Goal: Task Accomplishment & Management: Use online tool/utility

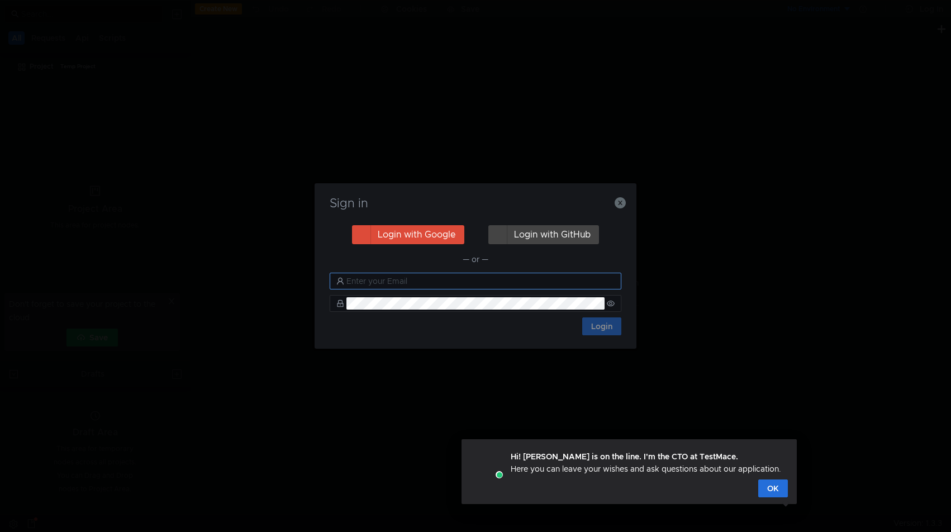
click at [512, 284] on input "text" at bounding box center [480, 281] width 268 height 12
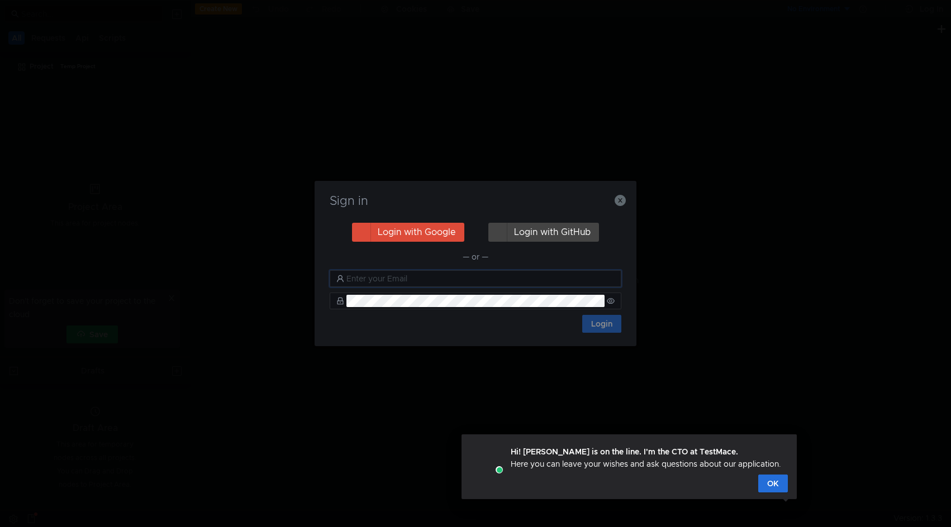
click at [625, 197] on div "Sign in Login with Google Login with GitHub — or — Login" at bounding box center [476, 263] width 322 height 165
click at [620, 199] on icon "button" at bounding box center [620, 200] width 11 height 11
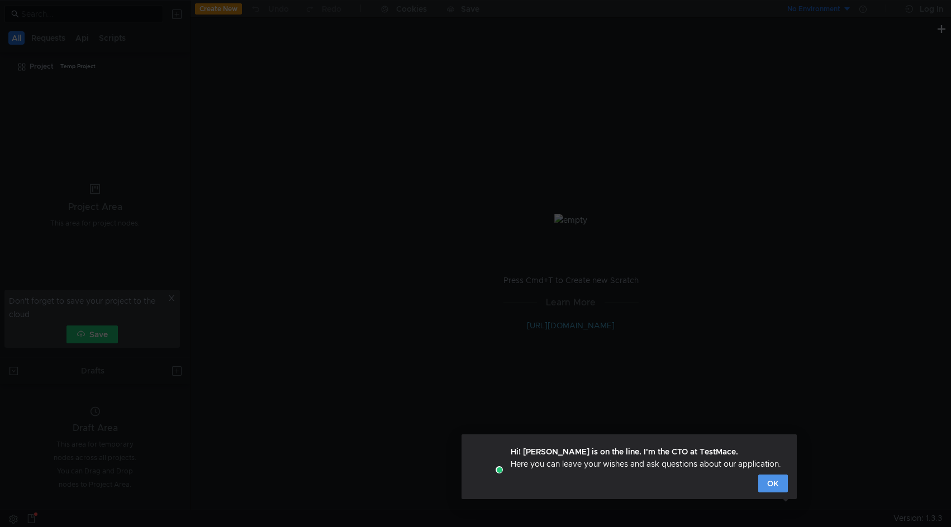
click at [784, 484] on button "OK" at bounding box center [773, 484] width 30 height 18
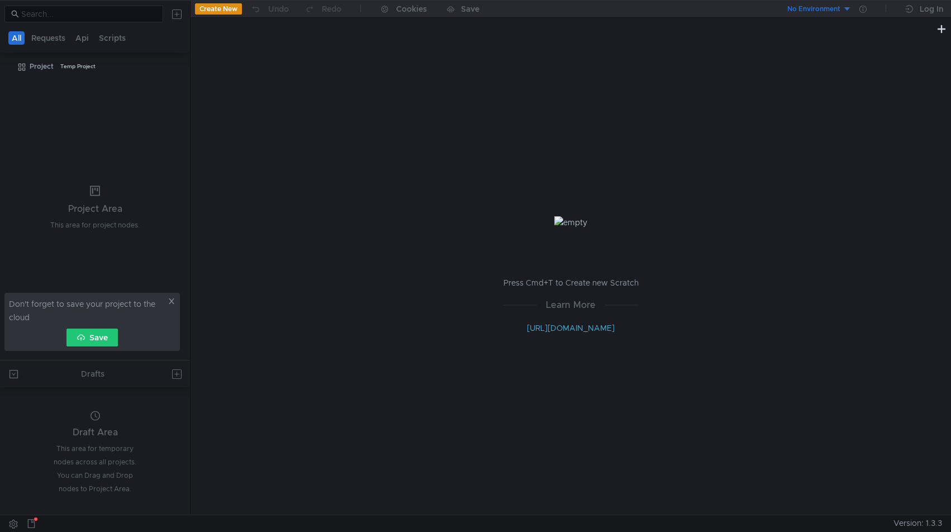
click at [231, 6] on button "Create New" at bounding box center [218, 8] width 47 height 11
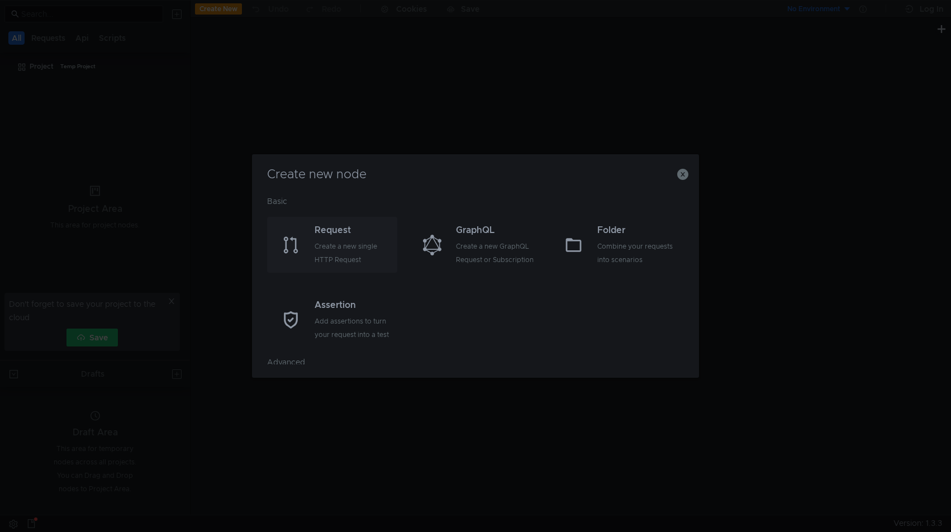
click at [345, 248] on div "Create a new single HTTP Request" at bounding box center [355, 253] width 80 height 27
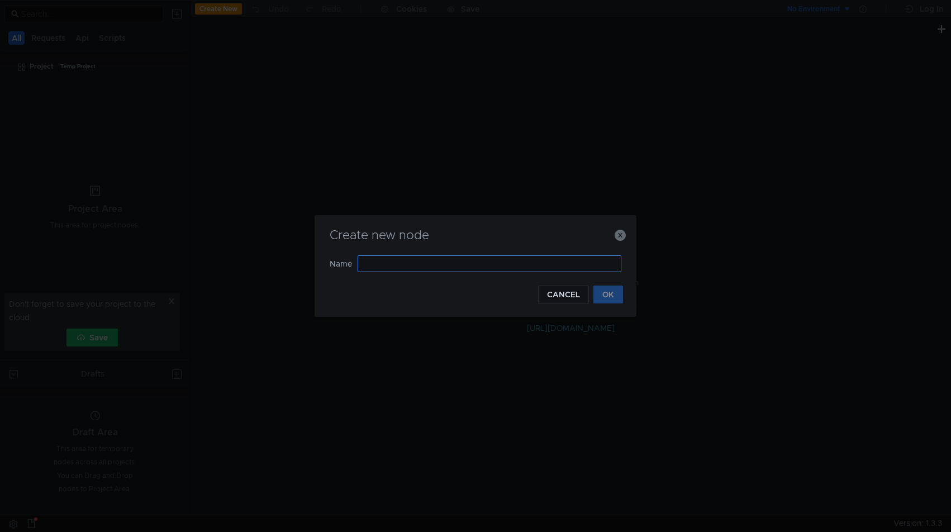
click at [435, 265] on input "text" at bounding box center [490, 263] width 264 height 17
type input "y"
type input "новая ручка превью"
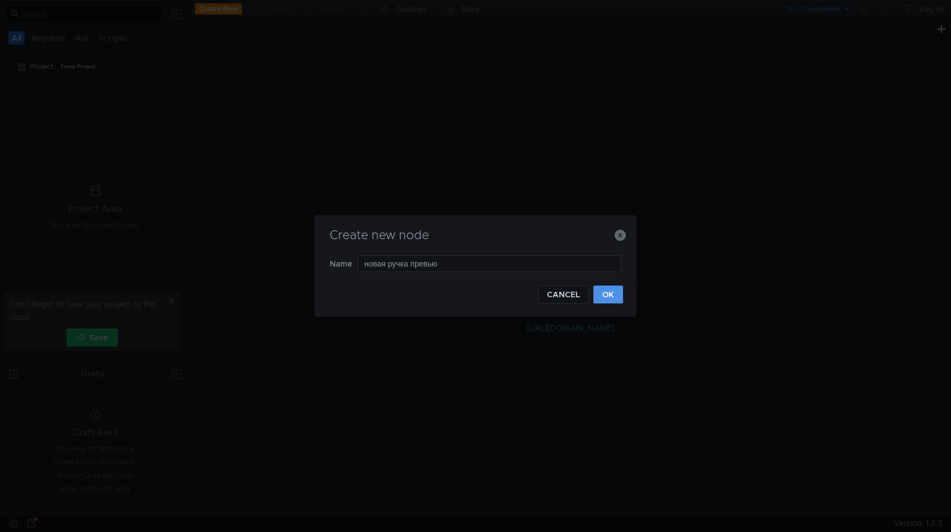
click at [614, 294] on button "OK" at bounding box center [608, 295] width 30 height 18
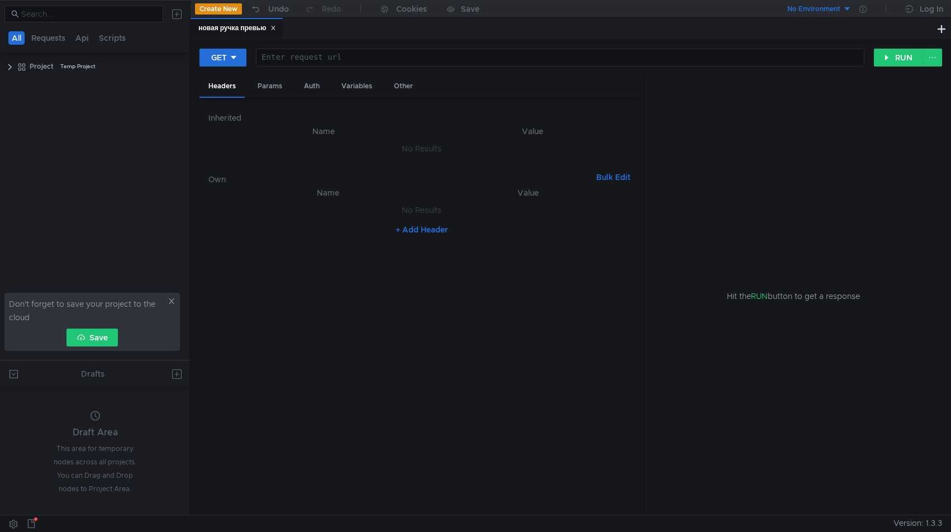
click at [330, 60] on div at bounding box center [559, 66] width 607 height 27
paste textarea "[URL][DOMAIN_NAME]"
type textarea "[URL][DOMAIN_NAME]"
click at [351, 83] on div "Variables" at bounding box center [356, 86] width 49 height 21
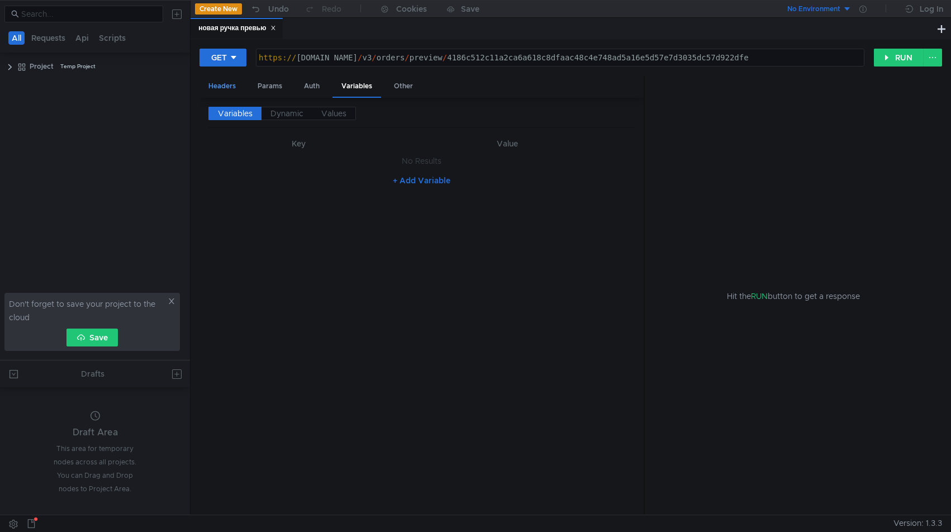
click at [227, 89] on div "Headers" at bounding box center [221, 86] width 45 height 21
click at [349, 130] on th "Name" at bounding box center [323, 131] width 212 height 13
click at [265, 135] on th "Name" at bounding box center [323, 131] width 212 height 13
click at [301, 134] on th "Name" at bounding box center [323, 131] width 212 height 13
click at [331, 133] on th "Name" at bounding box center [323, 131] width 212 height 13
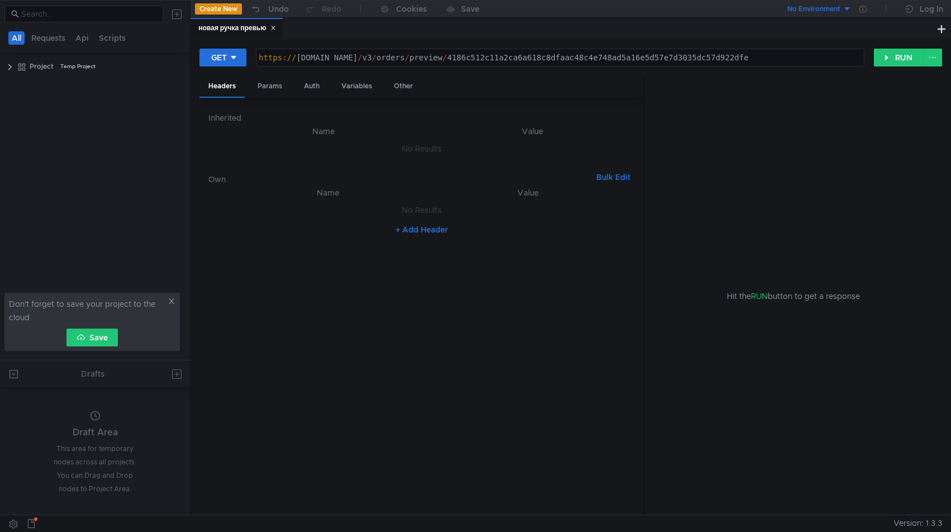
click at [404, 226] on button "+ Add Header" at bounding box center [421, 229] width 61 height 13
click at [315, 221] on div "ההההההההההההההההההההההההההההההההההההההההההההההההההההההההההההההההההההההההההההההה…" at bounding box center [335, 213] width 193 height 18
click at [310, 217] on div at bounding box center [335, 221] width 192 height 27
paste textarea "X-Tickets-Client"
type textarea "X-Tickets-Client"
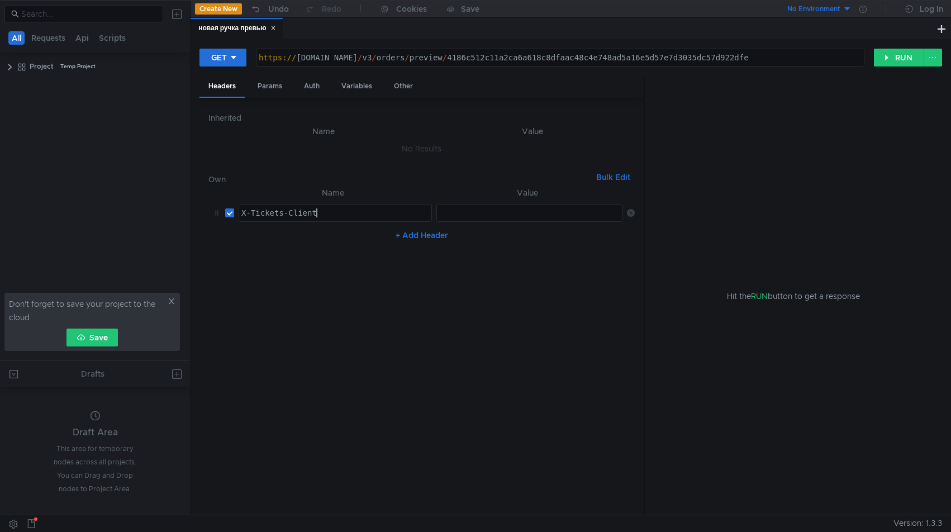
click at [506, 217] on div at bounding box center [530, 221] width 187 height 27
paste textarea "ClientKey ecfe61a7-e8c0-4fb0-a86b-eafe1e2d84c4"
type textarea "ClientKey ecfe61a7-e8c0-4fb0-a86b-eafe1e2d84c4"
click at [443, 238] on button "+ Add Header" at bounding box center [421, 235] width 61 height 13
click at [406, 237] on div at bounding box center [335, 248] width 192 height 27
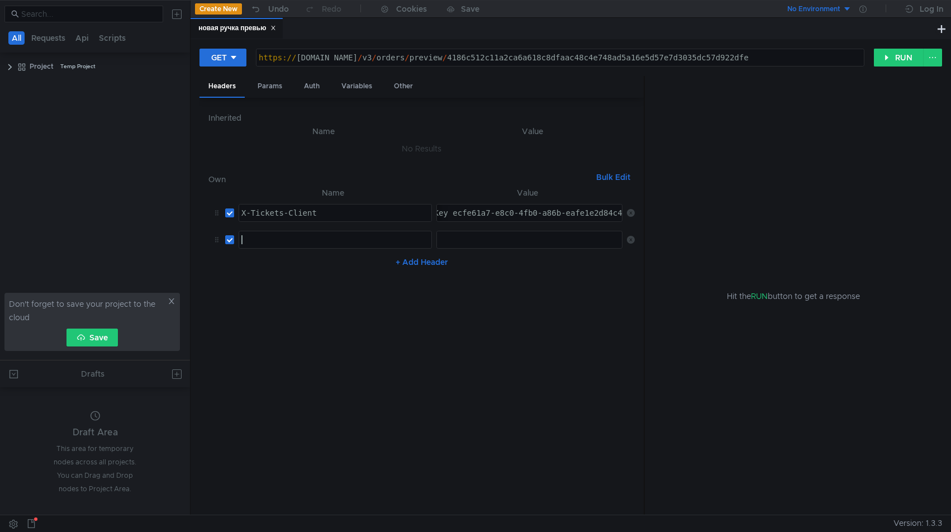
paste textarea "Content-Type"
type textarea "Content-Type"
click at [490, 237] on div at bounding box center [530, 248] width 187 height 27
click at [489, 237] on div at bounding box center [530, 248] width 187 height 27
paste textarea "application/json"
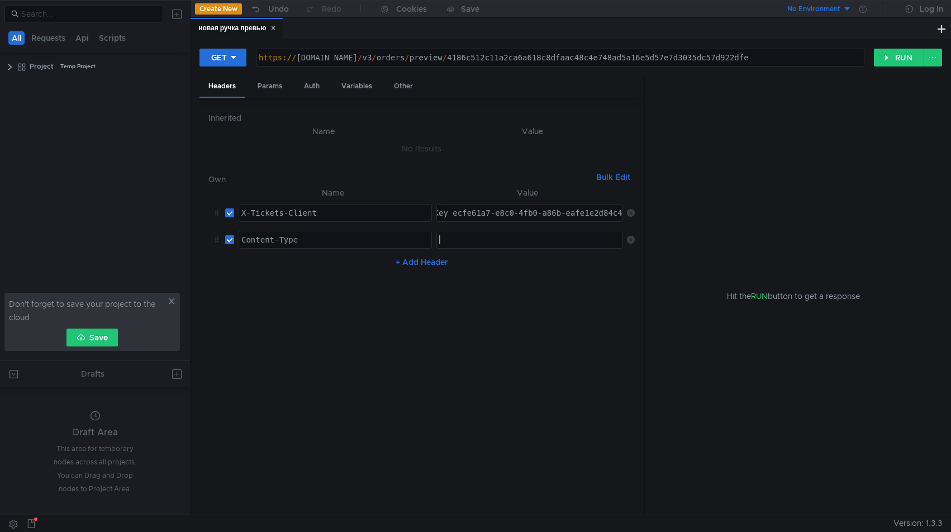
type textarea "application/json"
click at [416, 266] on button "+ Add Header" at bounding box center [421, 261] width 61 height 13
click at [413, 268] on div at bounding box center [335, 275] width 192 height 27
paste textarea "WWW-Authenticate"
type textarea "WWW-Authenticate"
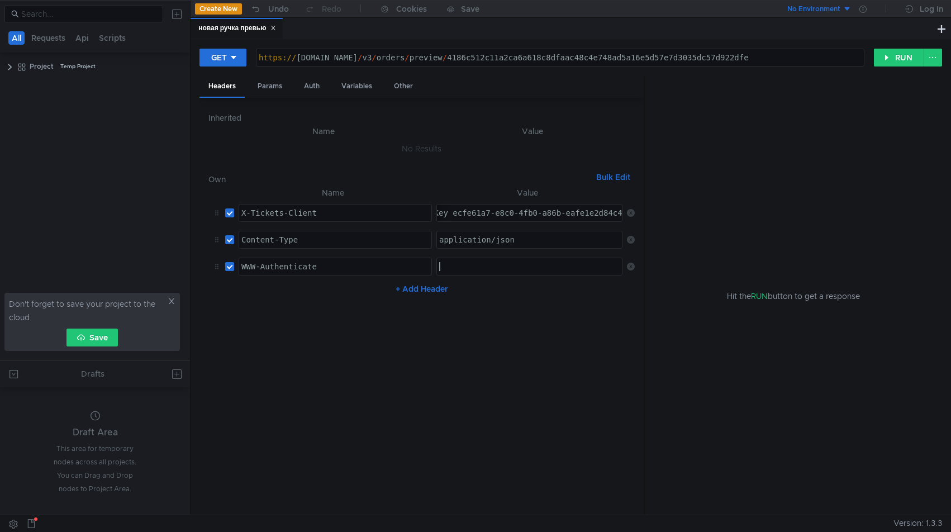
click at [457, 270] on div at bounding box center [530, 275] width 187 height 27
paste textarea "ApiKey 40263759-e6ac-4814-b431-f00928052554"
type textarea "ApiKey 40263759-e6ac-4814-b431-f00928052554"
click at [431, 288] on button "+ Add Header" at bounding box center [421, 288] width 61 height 13
click at [315, 289] on div at bounding box center [335, 302] width 192 height 27
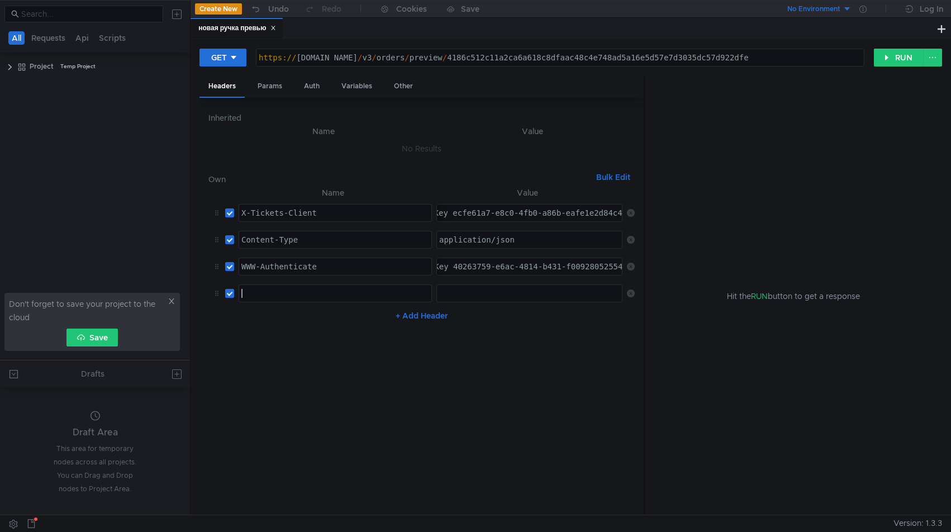
paste textarea "X-Ya-Service-Ticket"
type textarea "X-Ya-Service-Ticket"
click at [471, 297] on div at bounding box center [530, 302] width 187 height 27
click at [469, 292] on div at bounding box center [530, 302] width 187 height 27
paste textarea "3:serv:CJmBAhDbsJvHBiIRCKeKehCkinogq9CjkaXU_gE:JW026gZEompyvgMcjPKu7ofcHW_8vp2E…"
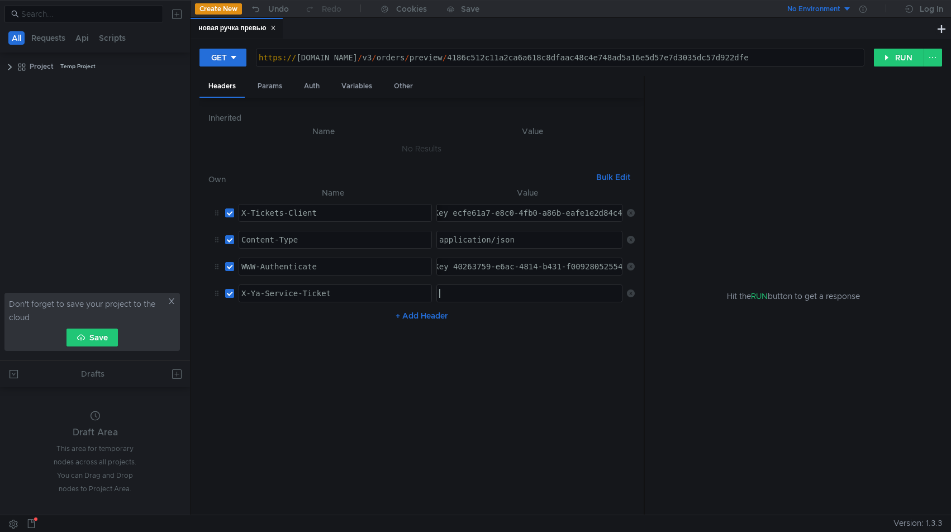
type textarea "3:serv:CJmBAhDbsJvHBiIRCKeKehCkinogq9CjkaXU_gE:JW026gZEompyvgMcjPKu7ofcHW_8vp2E…"
click at [892, 59] on button "RUN" at bounding box center [899, 58] width 50 height 18
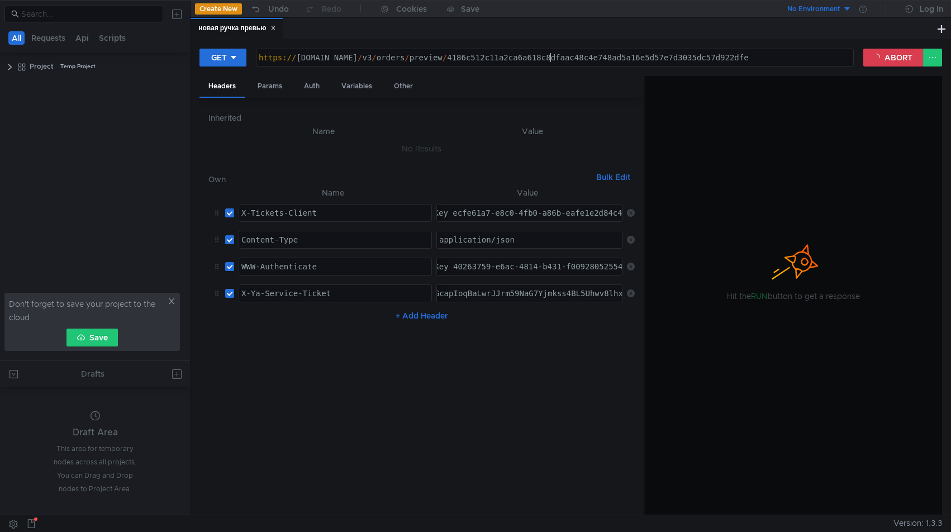
click at [552, 56] on div "https:// [DOMAIN_NAME] / v3 / orders / preview / 4186c512c11a2ca6a618c8dfaac48c…" at bounding box center [554, 66] width 597 height 27
drag, startPoint x: 542, startPoint y: 59, endPoint x: 858, endPoint y: 63, distance: 316.3
click at [858, 63] on div "GET [URL][DOMAIN_NAME] https:// [DOMAIN_NAME] / v3 / orders / preview / 4186c51…" at bounding box center [531, 57] width 664 height 19
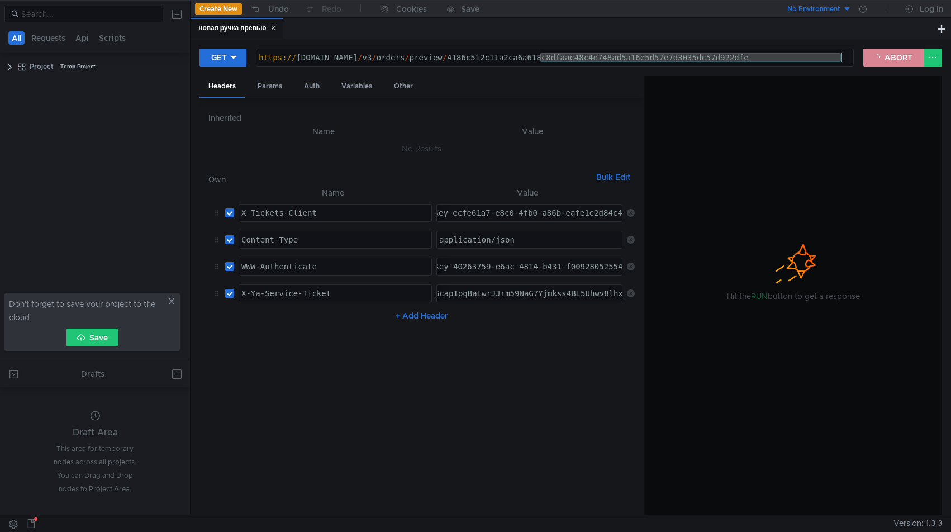
paste textarea "074803c60b6b7950c9f80c26baf116eb8a815bd80e3b75ad7ced45020f061596"
click at [893, 55] on button "ABORT" at bounding box center [893, 58] width 60 height 18
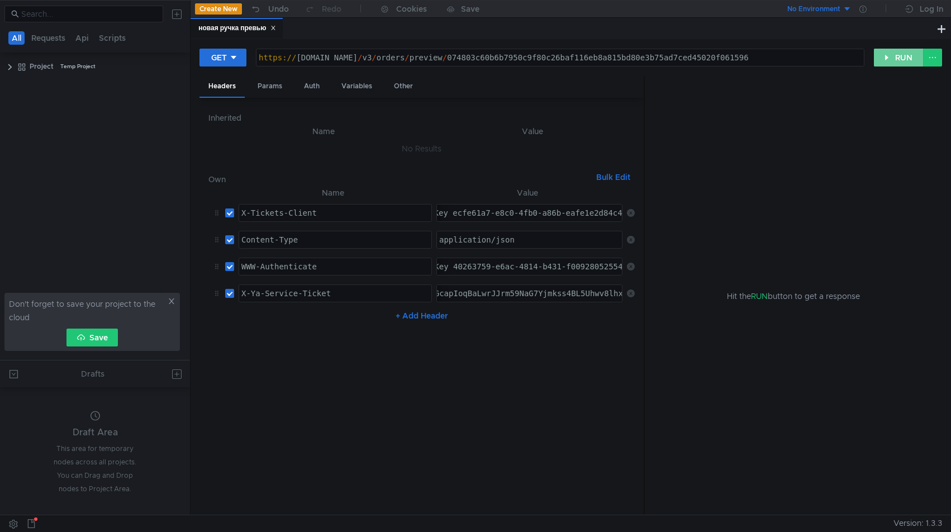
click at [895, 51] on button "RUN" at bounding box center [899, 58] width 50 height 18
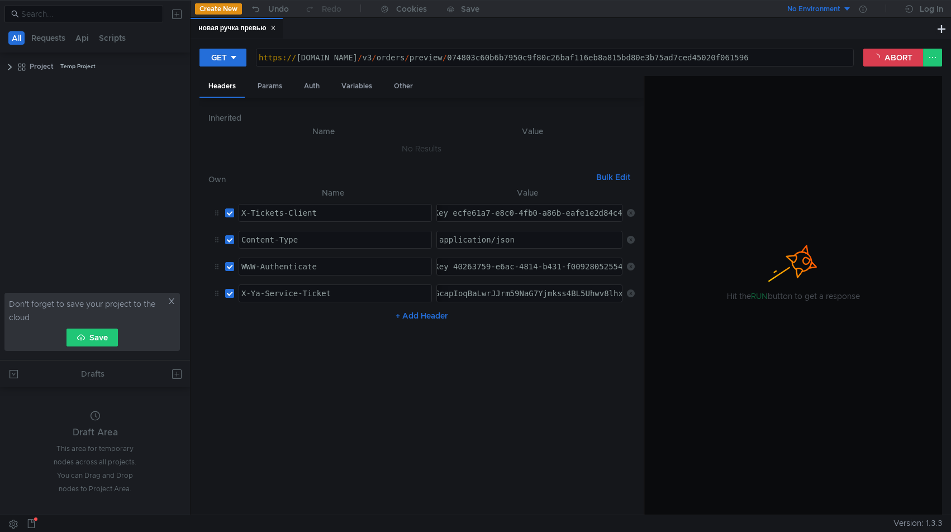
click at [451, 55] on div "https:// [DOMAIN_NAME] / v3 / orders / preview / 074803c60b6b7950c9f80c26baf116…" at bounding box center [554, 66] width 597 height 27
click at [547, 236] on div "application/json" at bounding box center [530, 248] width 187 height 27
click at [173, 302] on icon at bounding box center [172, 301] width 8 height 8
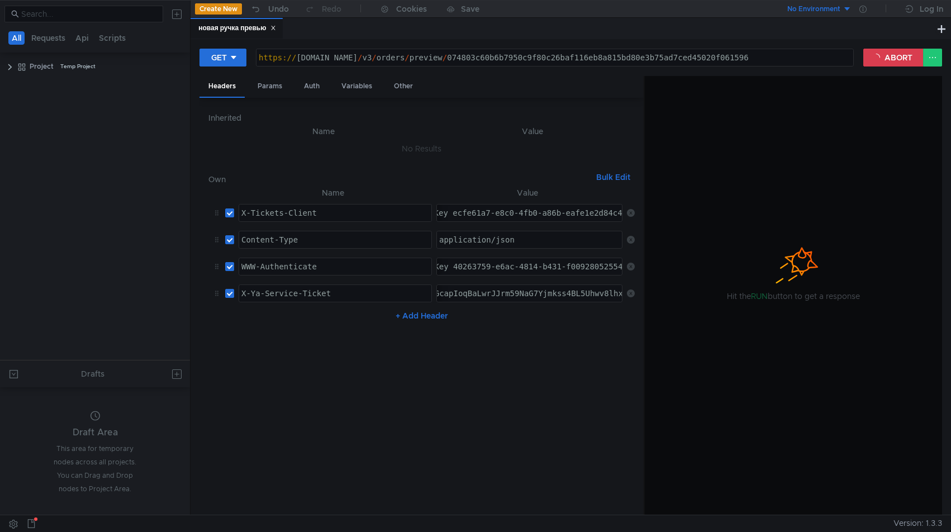
click at [693, 50] on div "https:// [DOMAIN_NAME] / v3 / orders / preview / 074803c60b6b7950c9f80c26baf116…" at bounding box center [554, 57] width 597 height 17
click at [806, 54] on div "https:// [DOMAIN_NAME] / v3 / orders / preview / 074803c60b6b7950c9f80c26baf116…" at bounding box center [554, 66] width 597 height 27
drag, startPoint x: 806, startPoint y: 54, endPoint x: 859, endPoint y: 65, distance: 54.1
click at [859, 65] on div "GET [URL][DOMAIN_NAME] https:// [DOMAIN_NAME] / v3 / orders / preview / 074803c…" at bounding box center [531, 57] width 664 height 19
click at [741, 144] on div at bounding box center [793, 296] width 297 height 440
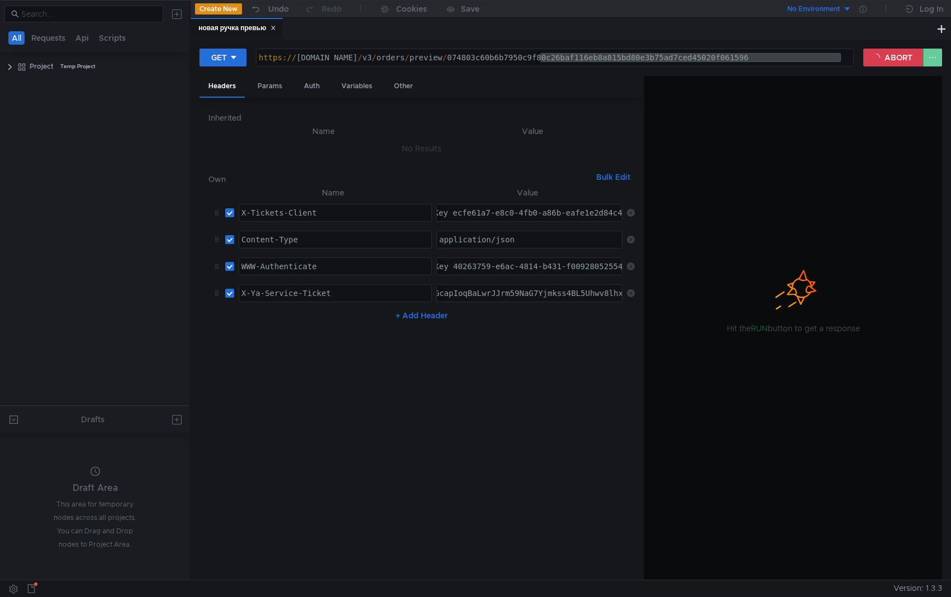
click at [933, 59] on button at bounding box center [932, 58] width 19 height 18
click at [839, 153] on div at bounding box center [793, 328] width 297 height 505
click at [817, 268] on icon at bounding box center [793, 289] width 56 height 56
click at [878, 64] on div at bounding box center [475, 298] width 951 height 597
click at [879, 60] on button "ABORT" at bounding box center [893, 58] width 60 height 18
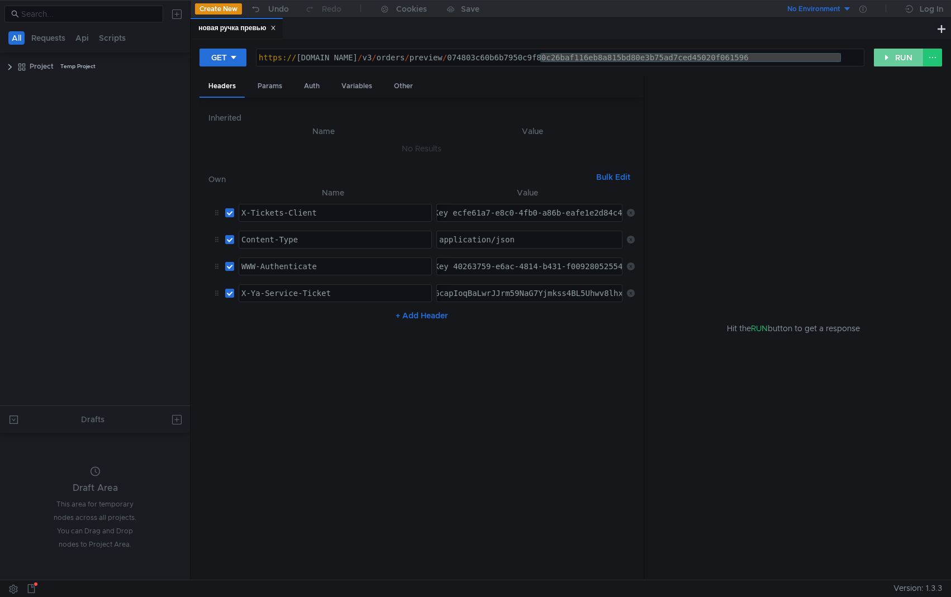
click at [883, 62] on button "RUN" at bounding box center [899, 58] width 50 height 18
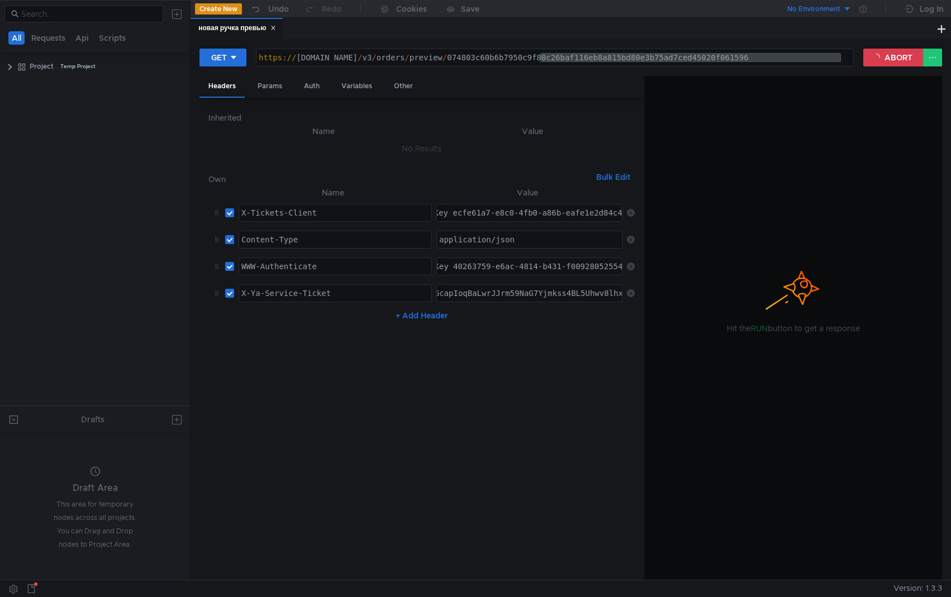
click at [554, 60] on div "https:// [DOMAIN_NAME] / v3 / orders / preview / 074803c60b6b7950c9f80c26baf116…" at bounding box center [554, 66] width 597 height 27
drag, startPoint x: 541, startPoint y: 60, endPoint x: 864, endPoint y: 69, distance: 322.5
click at [864, 69] on div "GET [URL][DOMAIN_NAME] https:// [DOMAIN_NAME] / v3 / orders / preview / 074803c…" at bounding box center [570, 62] width 743 height 28
paste textarea "8dc27230cf57aa6b5b375596d3d9052e95441b98482c5d43278c4e2bdf2b9668"
type textarea "[URL][DOMAIN_NAME]"
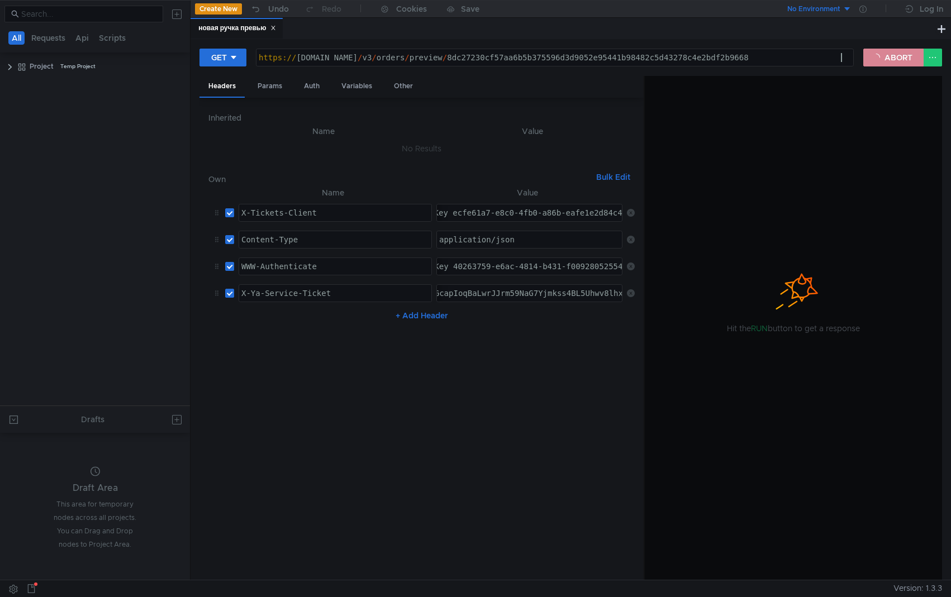
click at [903, 53] on button "ABORT" at bounding box center [893, 58] width 60 height 18
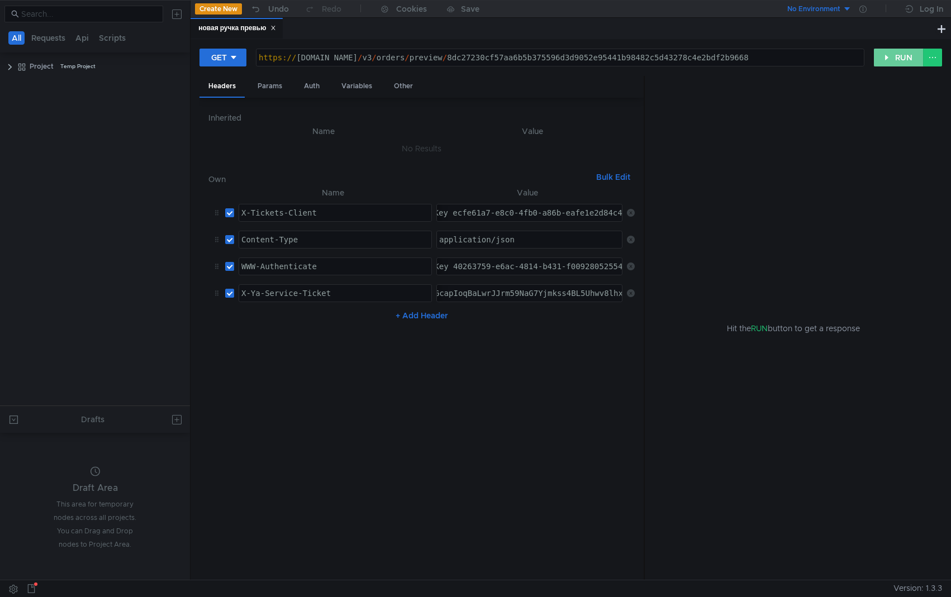
click at [890, 54] on button "RUN" at bounding box center [899, 58] width 50 height 18
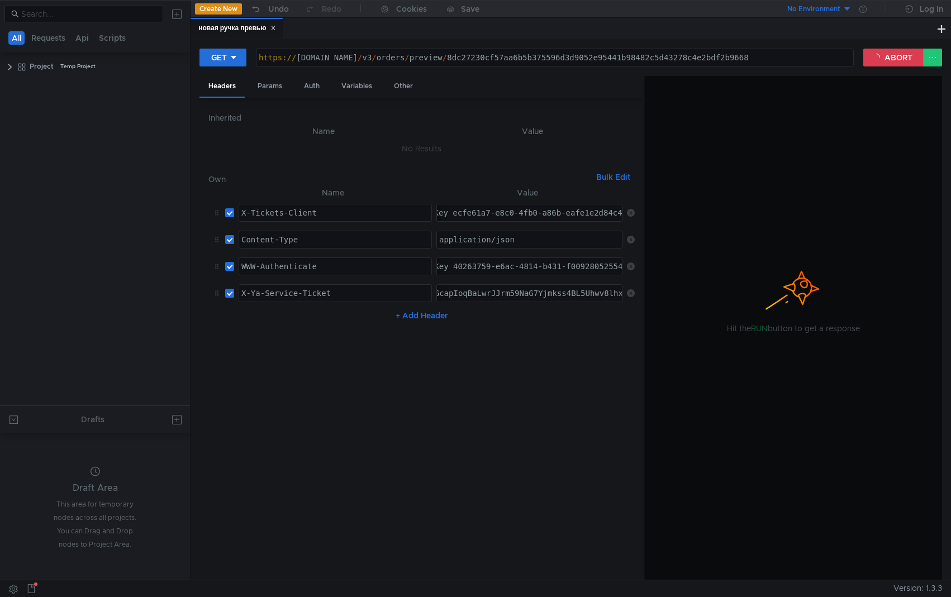
click at [809, 8] on div "No Environment" at bounding box center [813, 9] width 53 height 11
click at [447, 391] on div at bounding box center [475, 298] width 951 height 597
click at [503, 231] on div "application/json application/json ההההההההההההההההההההההההההההההההההההההההההההה…" at bounding box center [529, 240] width 186 height 18
drag, startPoint x: 482, startPoint y: 217, endPoint x: 344, endPoint y: 213, distance: 137.5
click at [344, 213] on tr "X-Tickets-Client X-Tickets-Client ההההההההההההההההההההההההההההההההההההההההההההה…" at bounding box center [421, 212] width 426 height 27
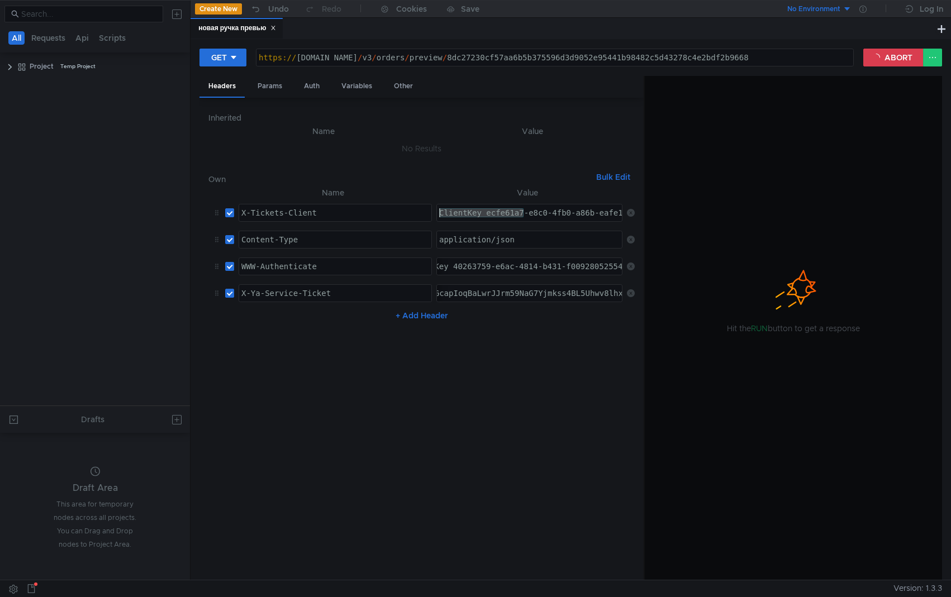
click at [498, 238] on div "application/json" at bounding box center [530, 248] width 187 height 27
drag, startPoint x: 527, startPoint y: 265, endPoint x: 334, endPoint y: 263, distance: 193.9
click at [334, 263] on tr "WWW-Authenticate WWW-Authenticate ההההההההההההההההההההההההההההההההההההההההההההה…" at bounding box center [421, 266] width 426 height 27
drag, startPoint x: 410, startPoint y: 288, endPoint x: 308, endPoint y: 285, distance: 101.7
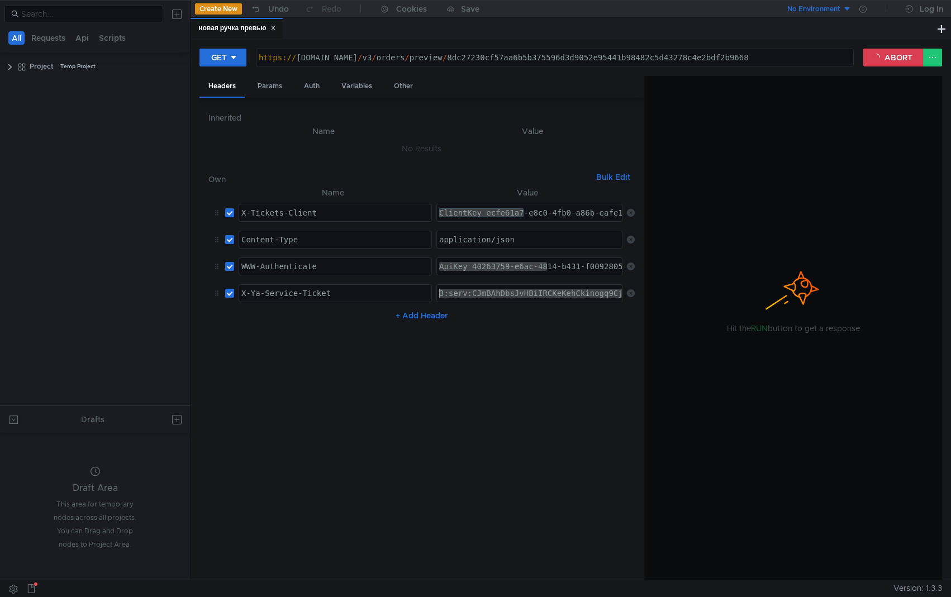
click at [308, 285] on tr "X-Ya-Service-Ticket X-Ya-Service-Ticket ההההההההההההההההההההההההההההההההההההההה…" at bounding box center [421, 293] width 426 height 27
click at [453, 405] on nz-table "Name Value X-Tickets-Client X-Tickets-Client הההההההההההההההההההההההההההההההההה…" at bounding box center [421, 379] width 426 height 386
click at [79, 36] on button "Api" at bounding box center [82, 37] width 20 height 13
click at [407, 7] on div "Cookies" at bounding box center [411, 8] width 31 height 13
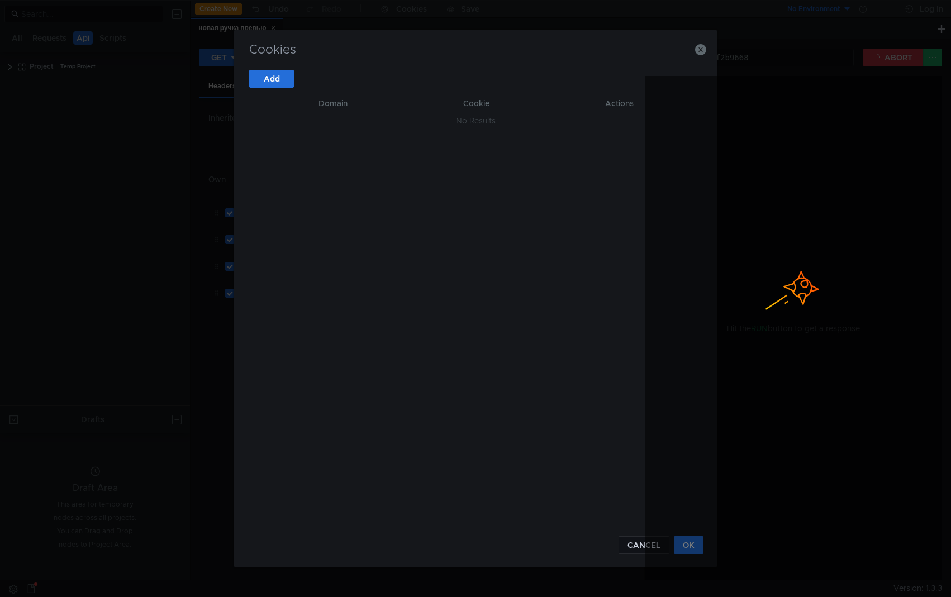
click at [692, 56] on h3 "Cookies" at bounding box center [476, 49] width 456 height 13
click at [696, 53] on icon "button" at bounding box center [700, 49] width 11 height 11
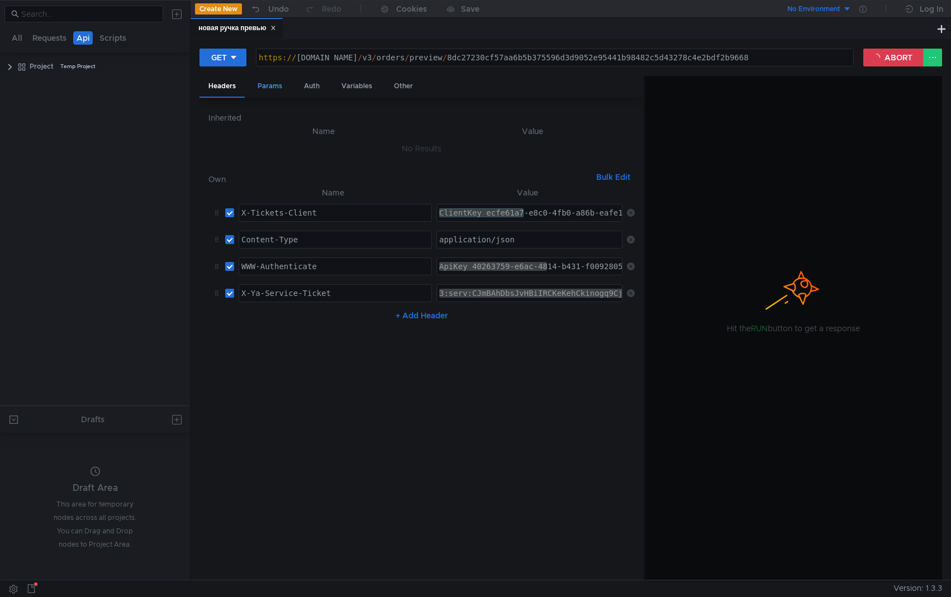
click at [265, 94] on div "Params" at bounding box center [270, 86] width 42 height 21
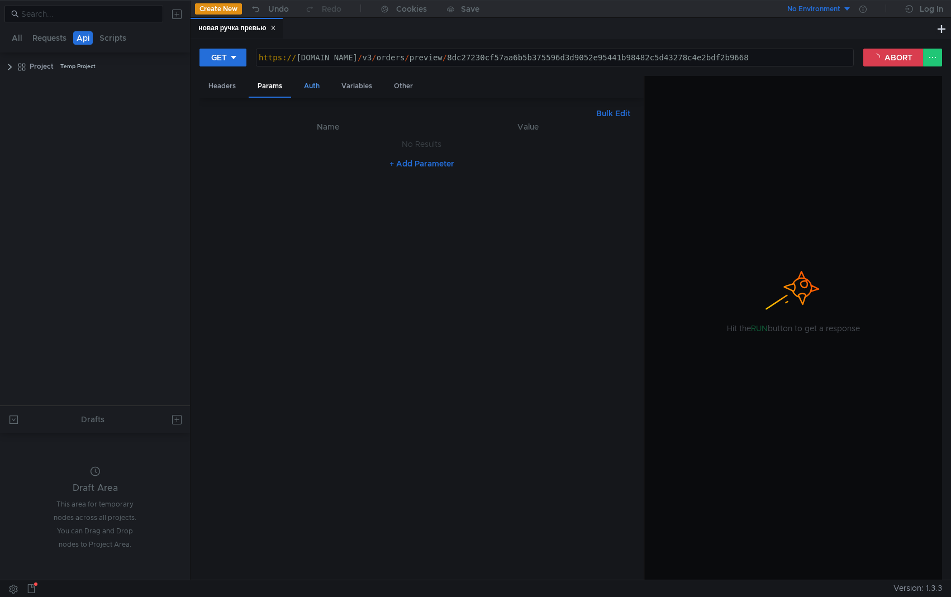
click at [306, 85] on div "Auth" at bounding box center [312, 86] width 34 height 21
click at [333, 84] on div "Variables" at bounding box center [356, 86] width 49 height 21
click at [390, 87] on div "Other" at bounding box center [403, 86] width 37 height 21
click at [230, 85] on div "Headers" at bounding box center [221, 86] width 45 height 21
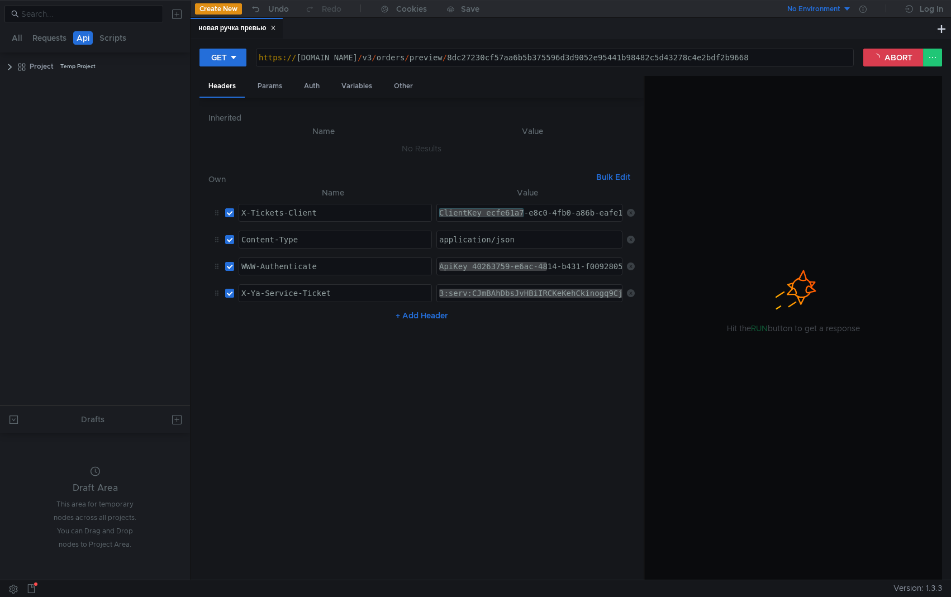
click at [442, 150] on td "No Results" at bounding box center [421, 148] width 426 height 21
click at [349, 91] on div "Variables" at bounding box center [356, 86] width 49 height 21
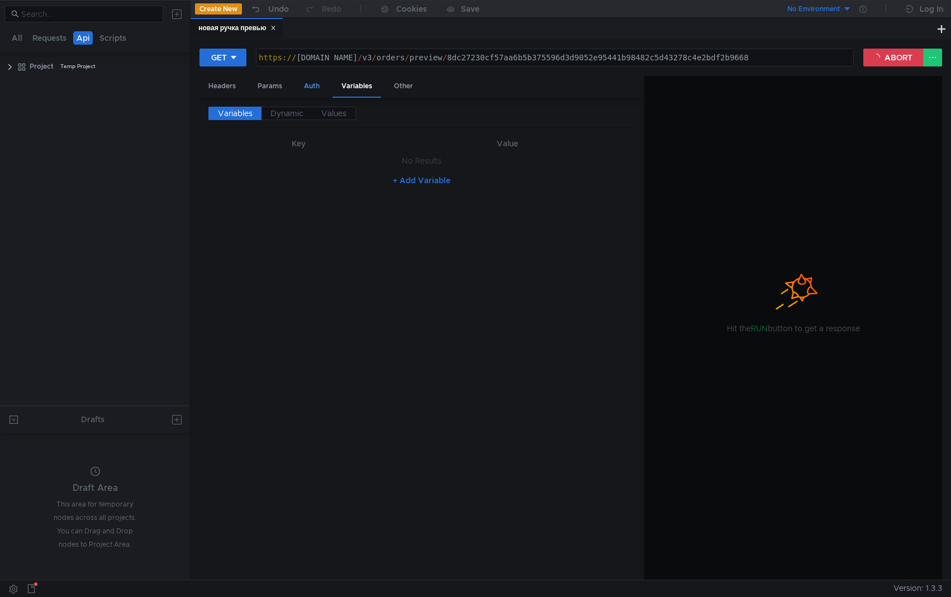
click at [311, 89] on div "Auth" at bounding box center [312, 86] width 34 height 21
click at [269, 89] on div "Params" at bounding box center [270, 86] width 42 height 21
click at [214, 88] on div "Headers" at bounding box center [221, 86] width 45 height 21
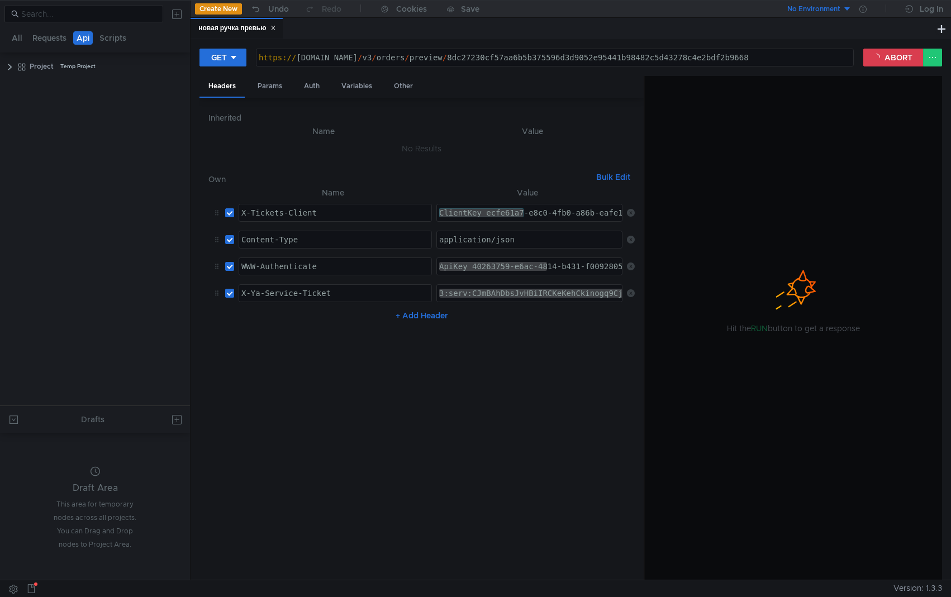
click at [26, 531] on button at bounding box center [31, 589] width 18 height 17
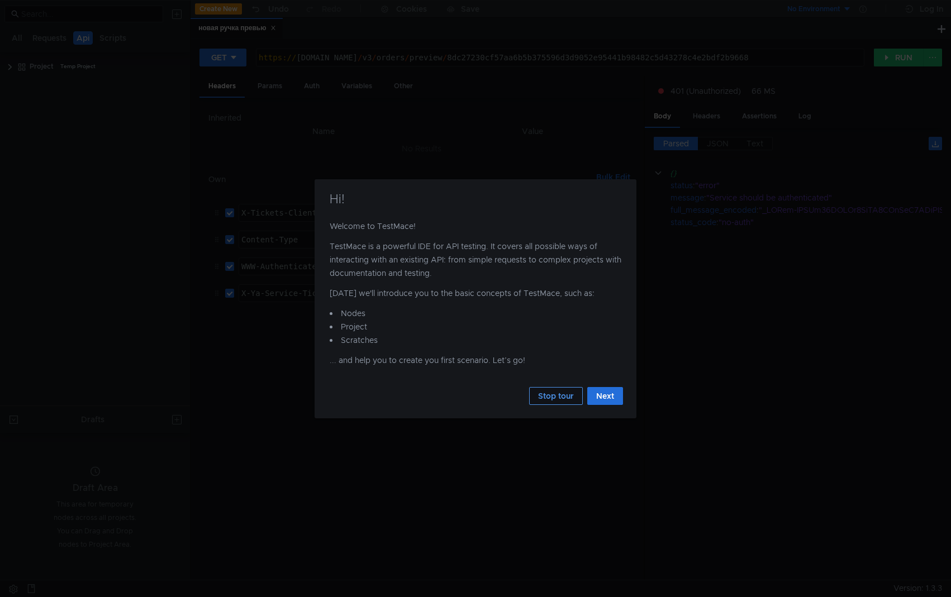
click at [553, 389] on button "Stop tour" at bounding box center [556, 396] width 54 height 18
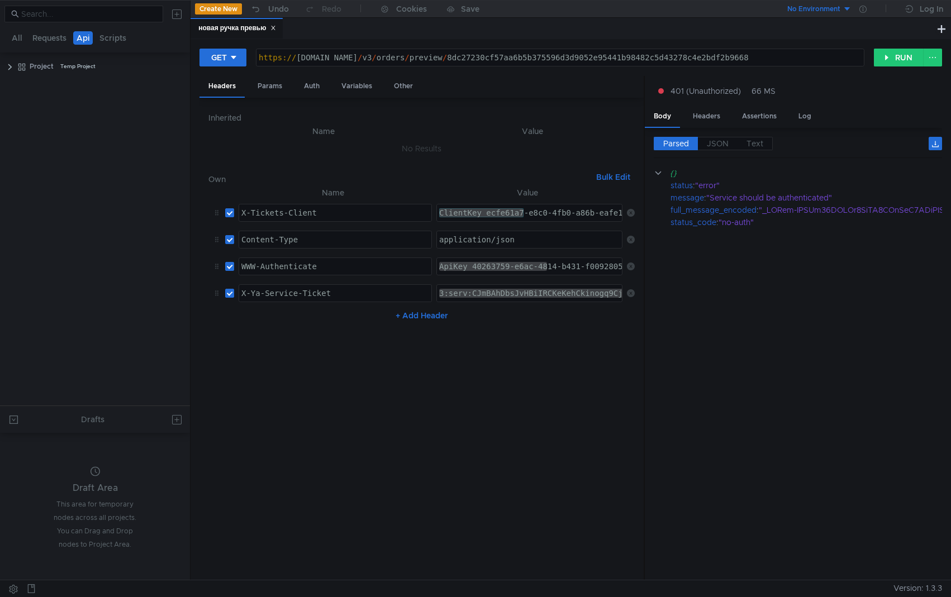
scroll to position [2, 0]
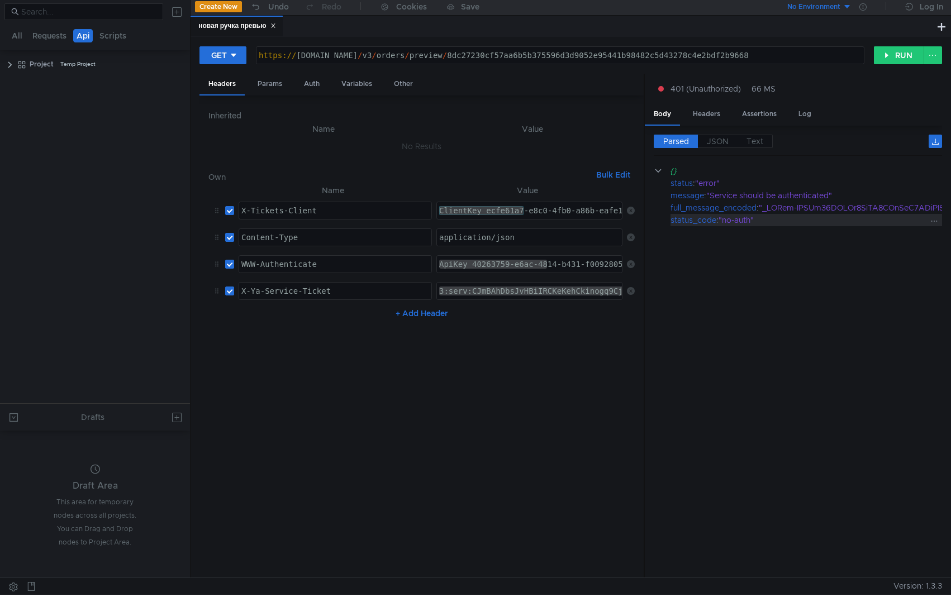
click at [529, 258] on div "ApiKey 40263759-e6ac-4814-b431-f00928052554" at bounding box center [529, 264] width 185 height 17
click at [535, 280] on td "3:serv:CJmBAhDbsJvHBiIRCKeKehCkinogq9CjkaXU_gE:JW026gZEompyvgMcjPKu7ofcHW_8vp2E…" at bounding box center [527, 291] width 191 height 27
drag, startPoint x: 469, startPoint y: 291, endPoint x: 745, endPoint y: 302, distance: 276.3
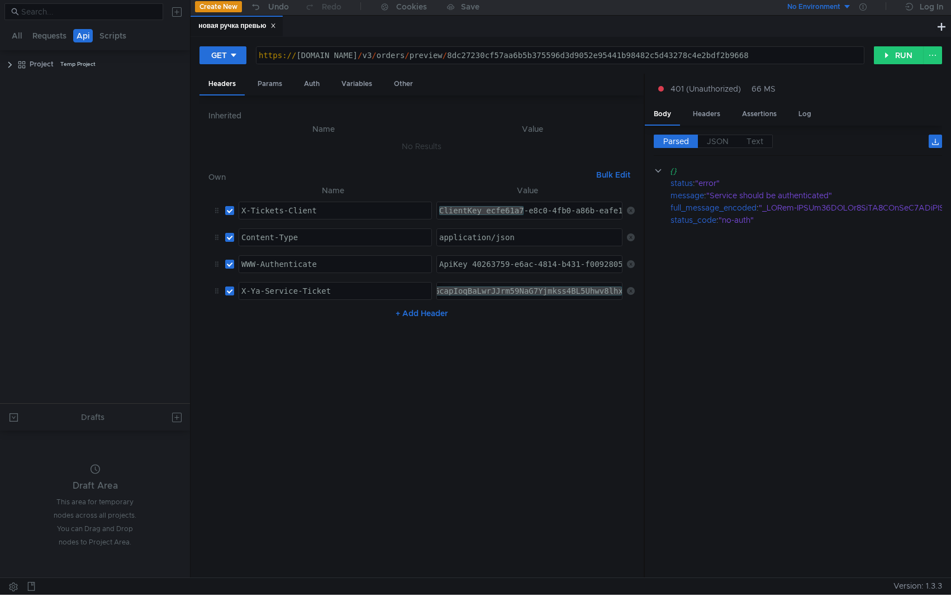
click at [745, 302] on as-split "Headers Params Auth Variables Other Inherited Name Value No Results Own Bulk Ed…" at bounding box center [570, 326] width 743 height 505
paste textarea "3:serv:CJmBAhDbsJvHBiIRCKeKehCkinogq9CjkaXU_gE:JW026gZEompyvgMcjPKu7ofcHW_8vp2E…"
type textarea "3:serv:CJmBAhDbsJvHBiIRCKeKehCkinogq9CjkaXU_gE:JW026gZEompyvgMcjPKu7ofcHW_8vp2E…"
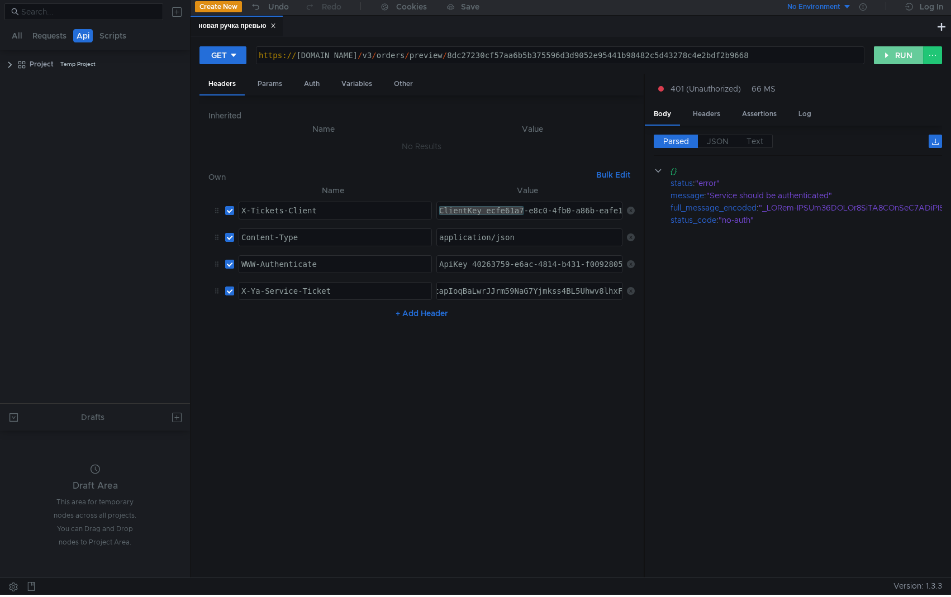
click at [893, 59] on button "RUN" at bounding box center [899, 55] width 50 height 18
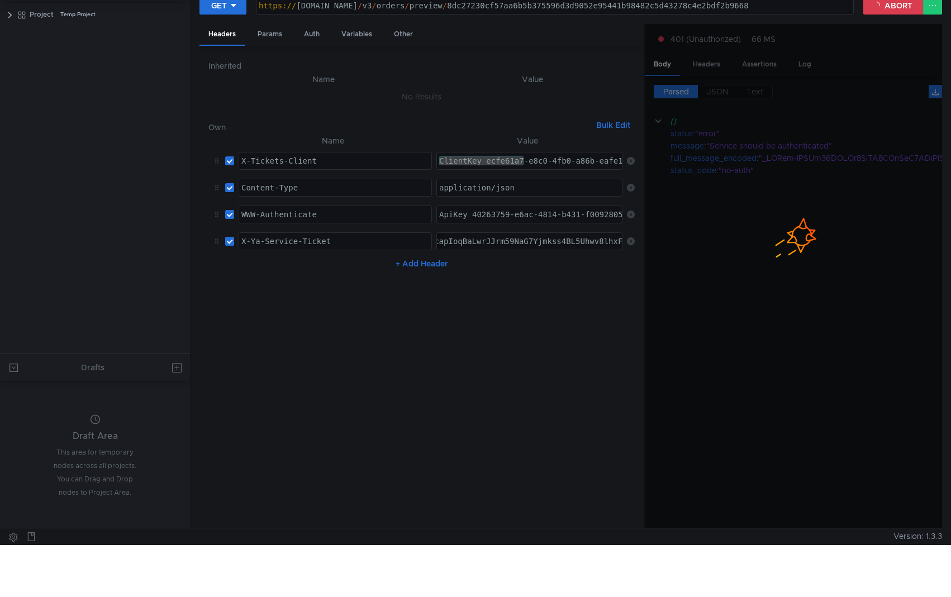
scroll to position [0, 0]
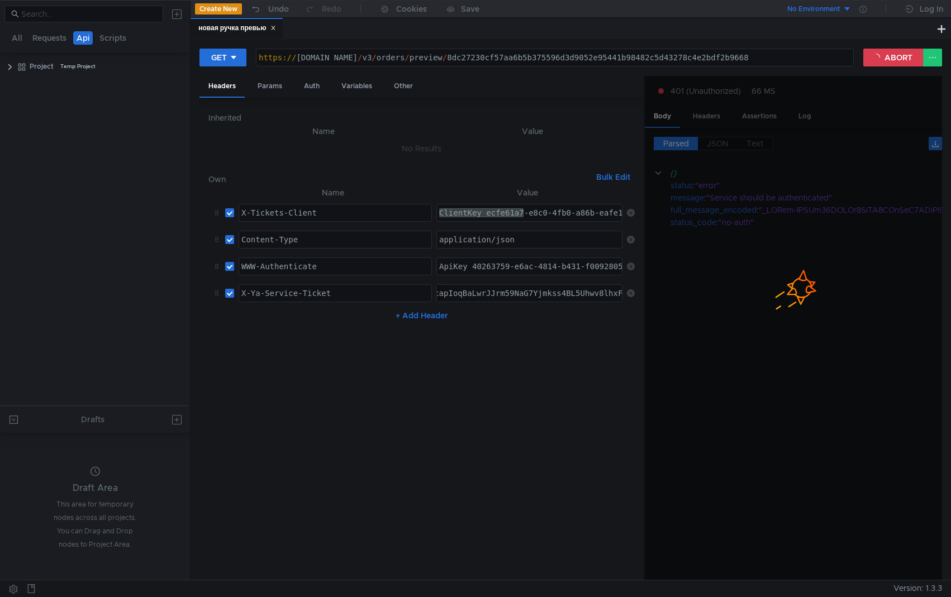
drag, startPoint x: 532, startPoint y: 291, endPoint x: 307, endPoint y: 287, distance: 224.7
click at [307, 287] on tr "X-Ya-Service-Ticket X-Ya-Service-Ticket ההההההההההההההההההההההההההההההההההההההה…" at bounding box center [421, 293] width 426 height 27
drag, startPoint x: 520, startPoint y: 286, endPoint x: 696, endPoint y: 301, distance: 176.7
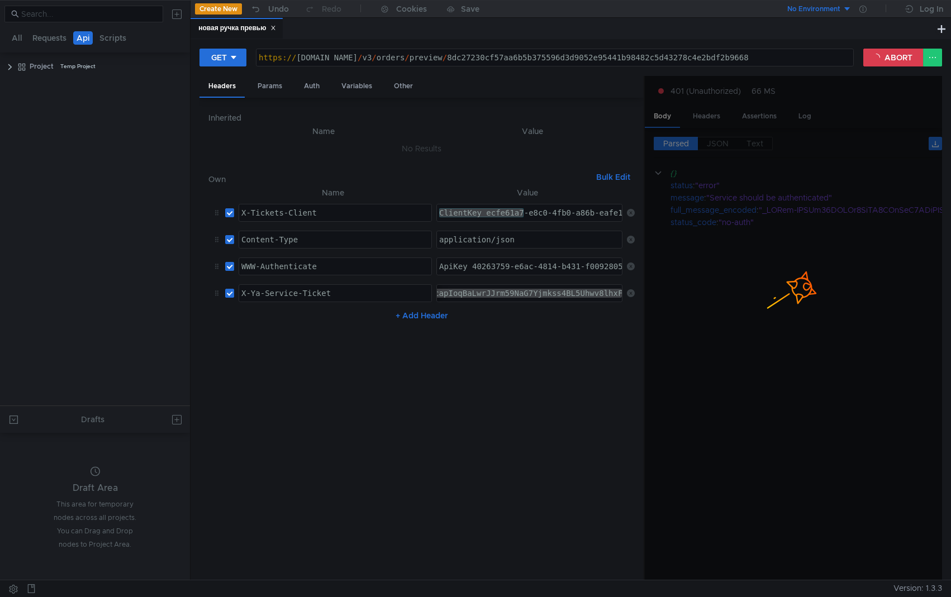
click at [696, 301] on as-split "Headers Params Auth Variables Other Inherited Name Value No Results Own Bulk Ed…" at bounding box center [570, 328] width 743 height 505
click at [597, 370] on nz-table "Name Value X-Tickets-Client X-Tickets-Client הההההההההההההההההההההההההההההההההה…" at bounding box center [421, 379] width 426 height 386
click at [704, 117] on div at bounding box center [793, 328] width 297 height 505
click at [520, 267] on div "ApiKey 40263759-e6ac-4814-b431-f00928052554" at bounding box center [540, 275] width 206 height 27
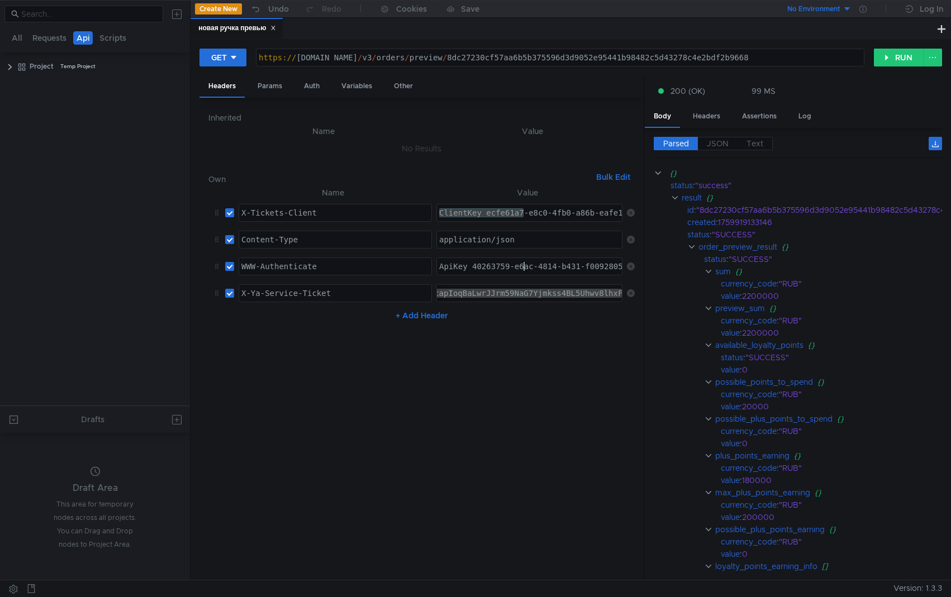
drag, startPoint x: 498, startPoint y: 248, endPoint x: 534, endPoint y: 237, distance: 37.1
click at [498, 248] on div "application/json" at bounding box center [530, 248] width 187 height 27
click at [540, 236] on div "application/json" at bounding box center [530, 248] width 187 height 27
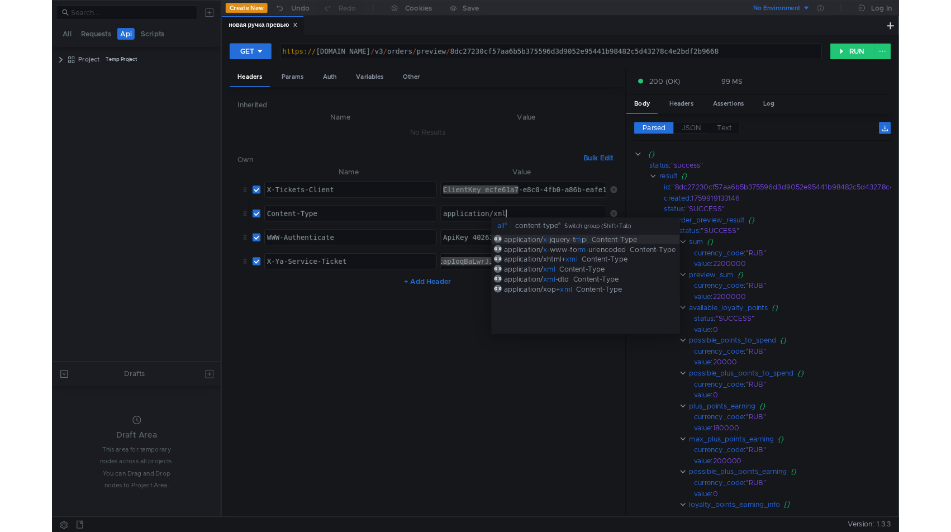
scroll to position [0, 4]
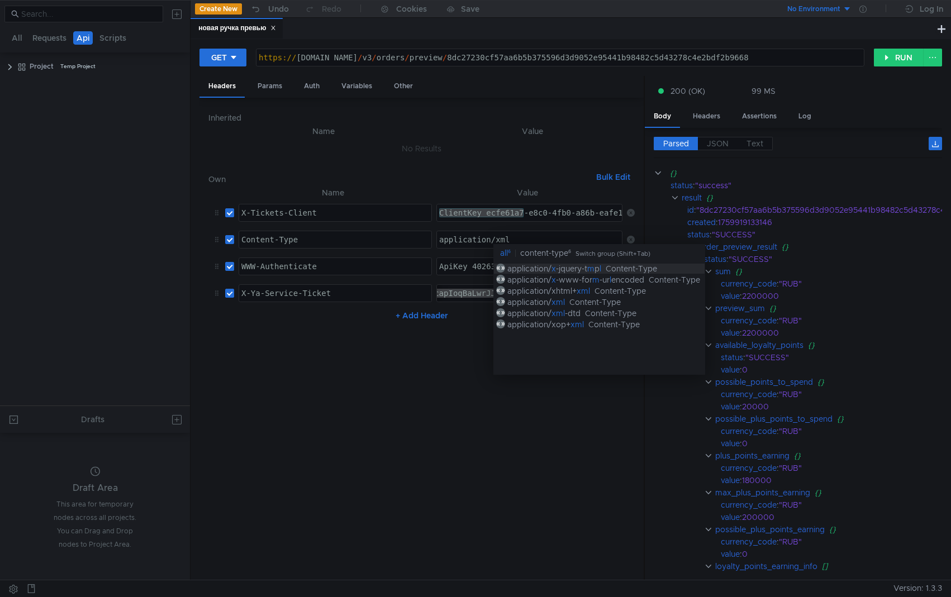
click at [393, 369] on nz-table "Name Value X-Tickets-Client X-Tickets-Client הההההההההההההההההההההההההההההההההה…" at bounding box center [421, 379] width 426 height 386
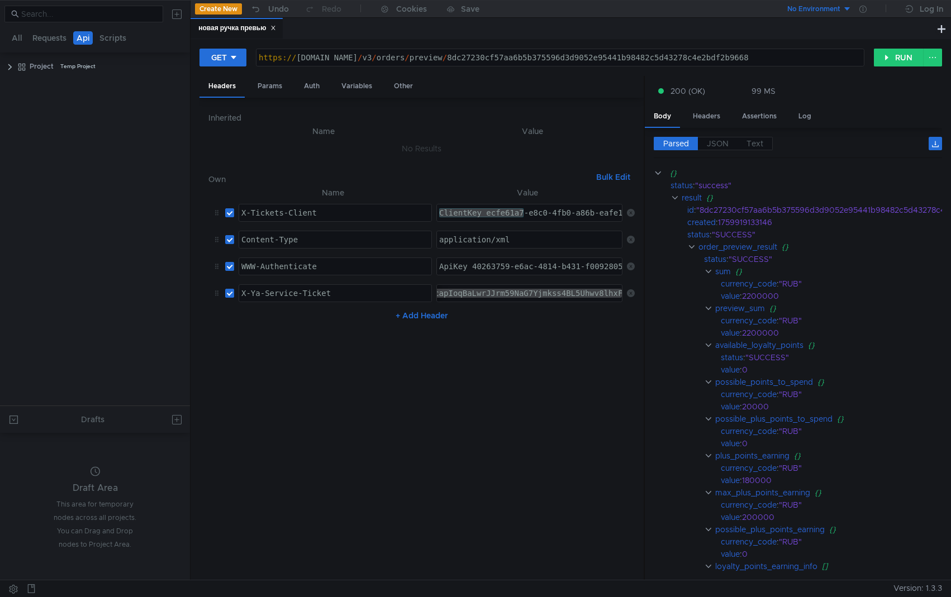
click at [435, 373] on nz-table "Name Value X-Tickets-Client X-Tickets-Client הההההההההההההההההההההההההההההההההה…" at bounding box center [421, 379] width 426 height 386
click at [891, 58] on button "RUN" at bounding box center [899, 58] width 50 height 18
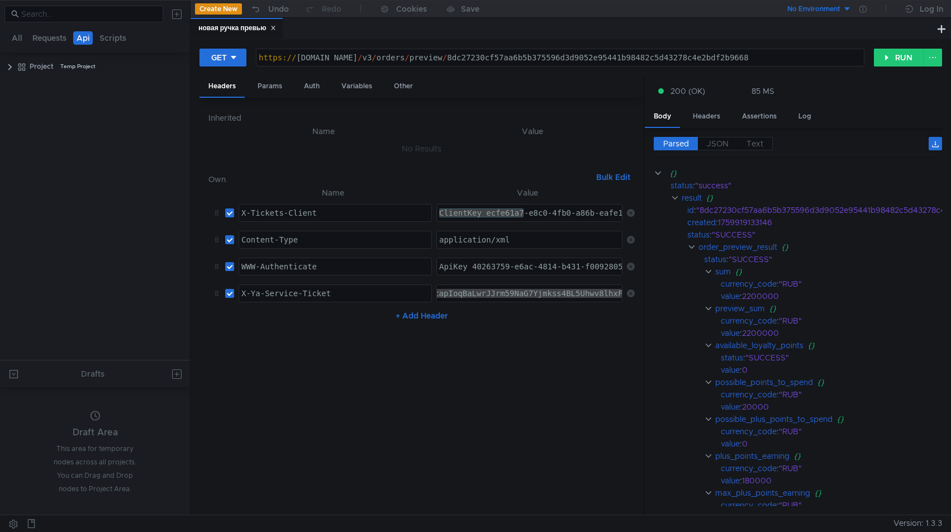
click at [514, 234] on div "application/xml" at bounding box center [529, 239] width 185 height 17
click at [516, 235] on div "application/xml" at bounding box center [530, 248] width 187 height 27
type textarea "application/hhghg"
click at [891, 60] on button "RUN" at bounding box center [899, 58] width 50 height 18
